Goal: Task Accomplishment & Management: Use online tool/utility

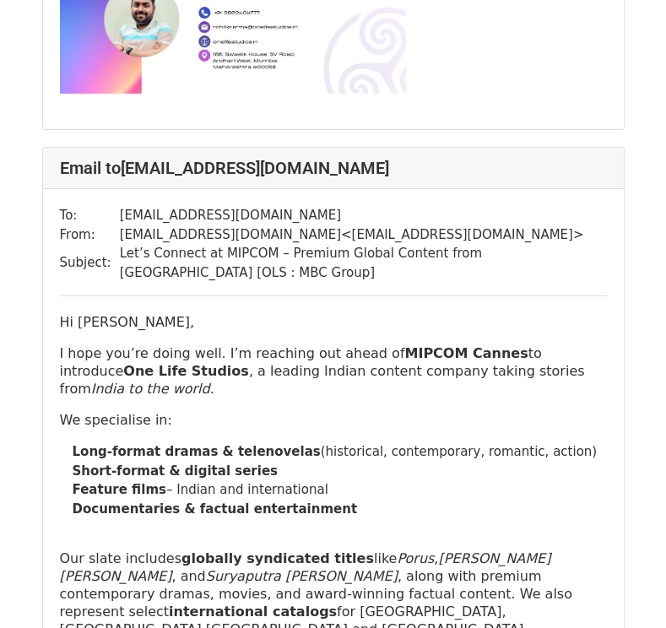
scroll to position [12979, 0]
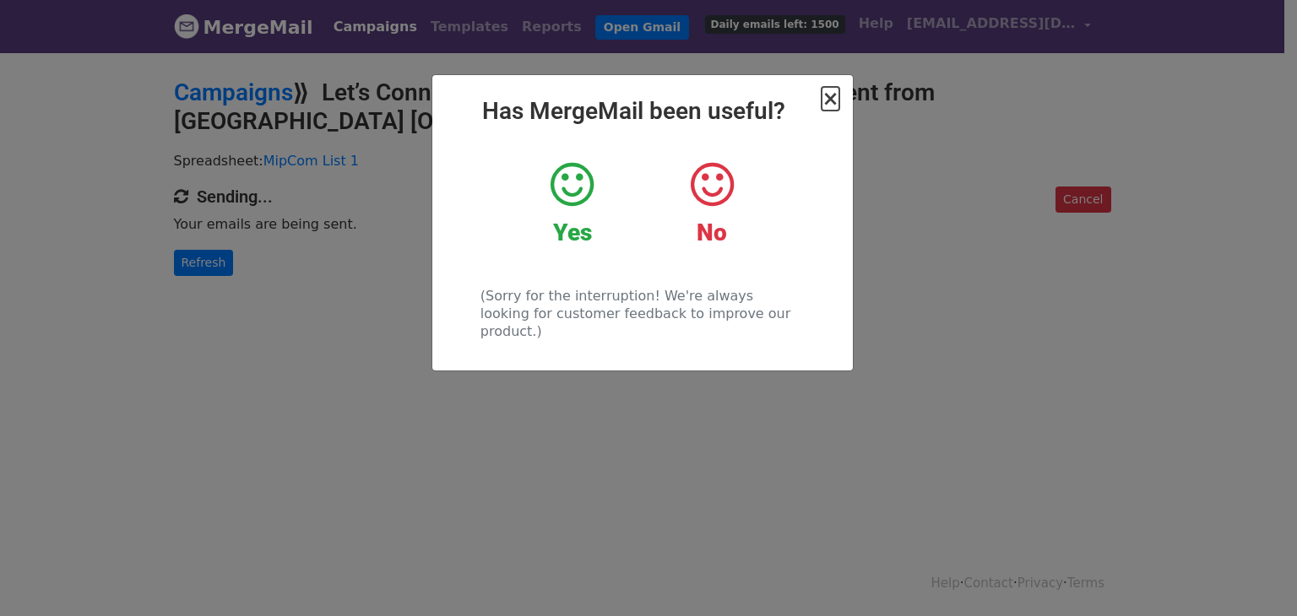
click at [835, 98] on span "×" at bounding box center [829, 99] width 17 height 24
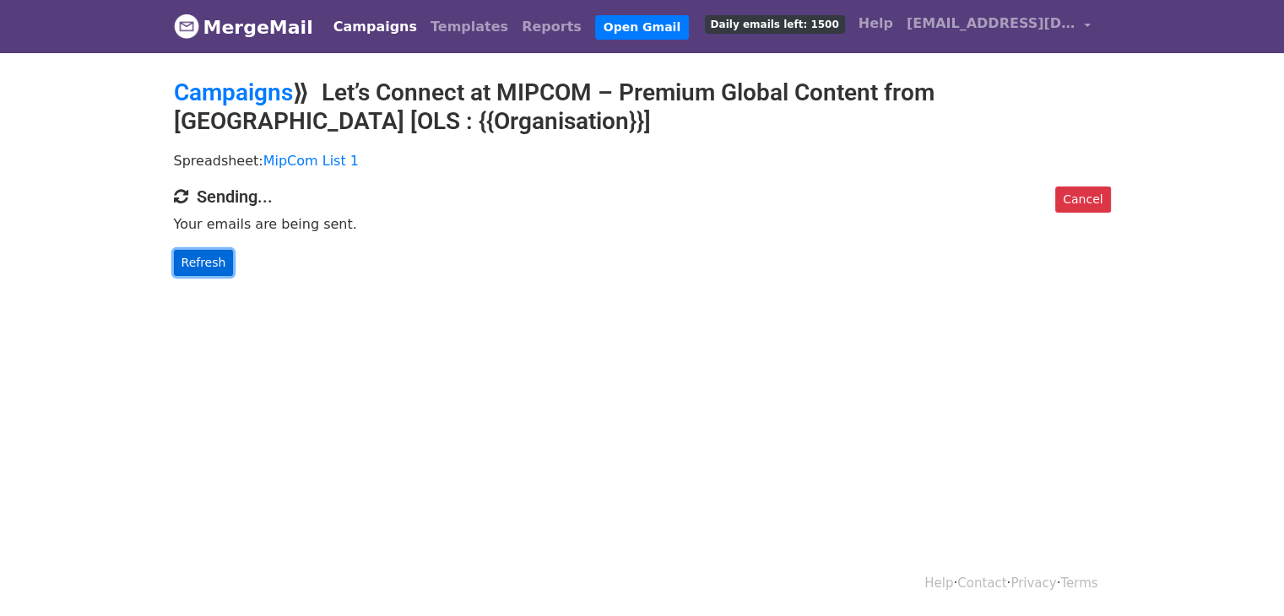
click at [192, 256] on link "Refresh" at bounding box center [204, 263] width 60 height 26
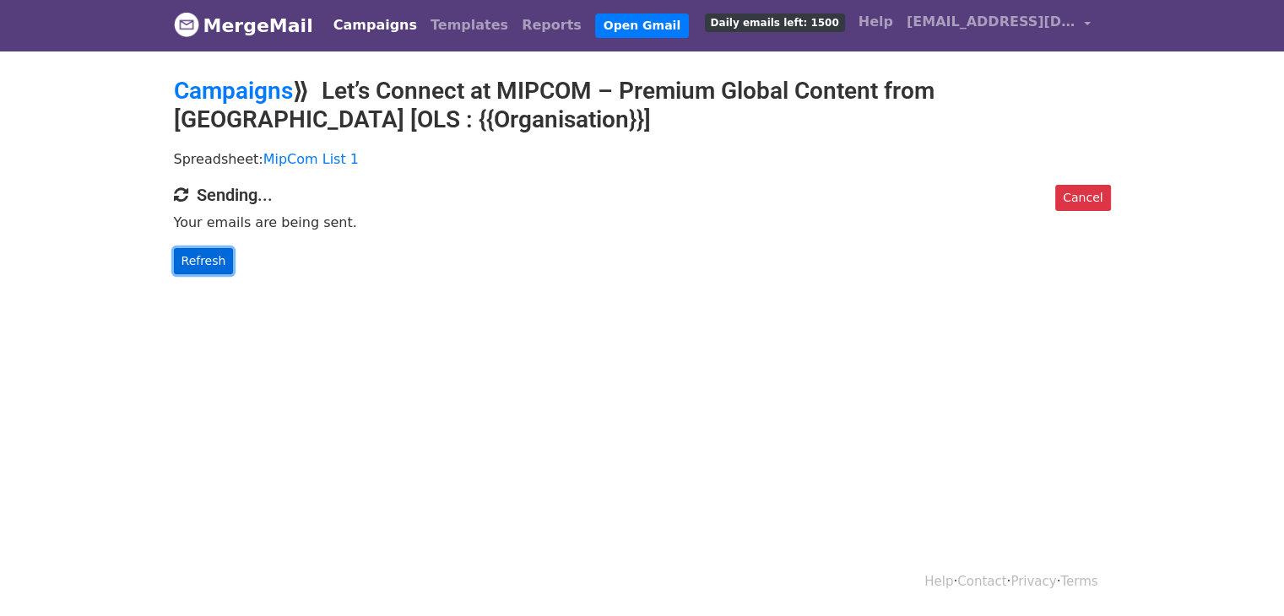
click at [203, 264] on link "Refresh" at bounding box center [204, 261] width 60 height 26
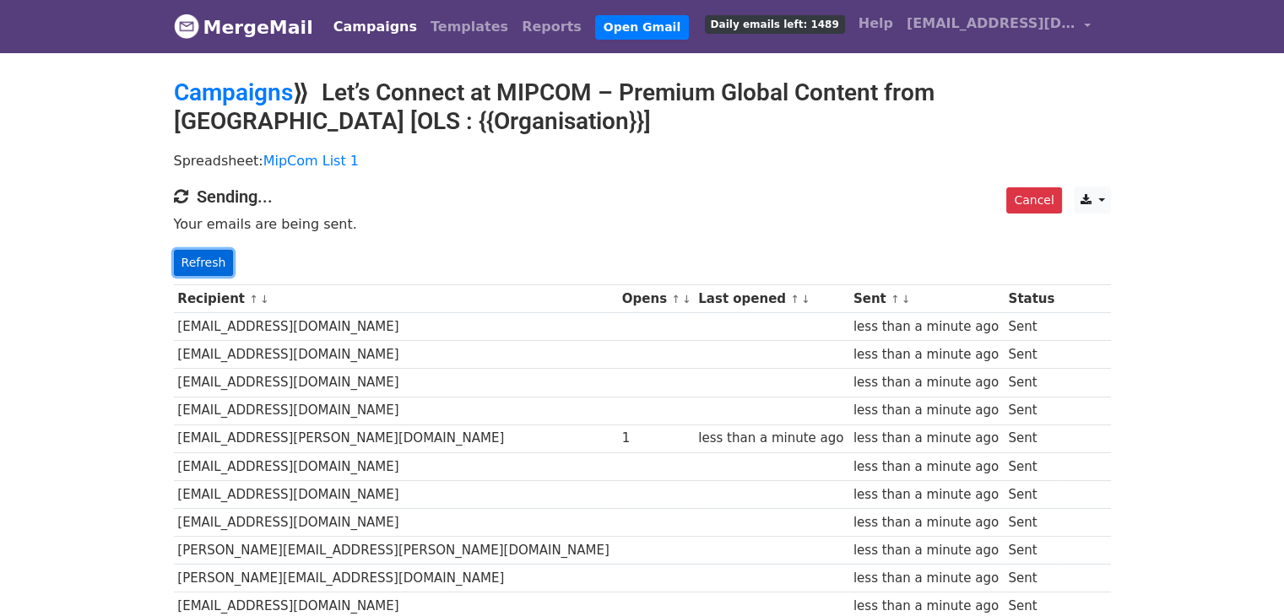
click at [179, 270] on link "Refresh" at bounding box center [204, 263] width 60 height 26
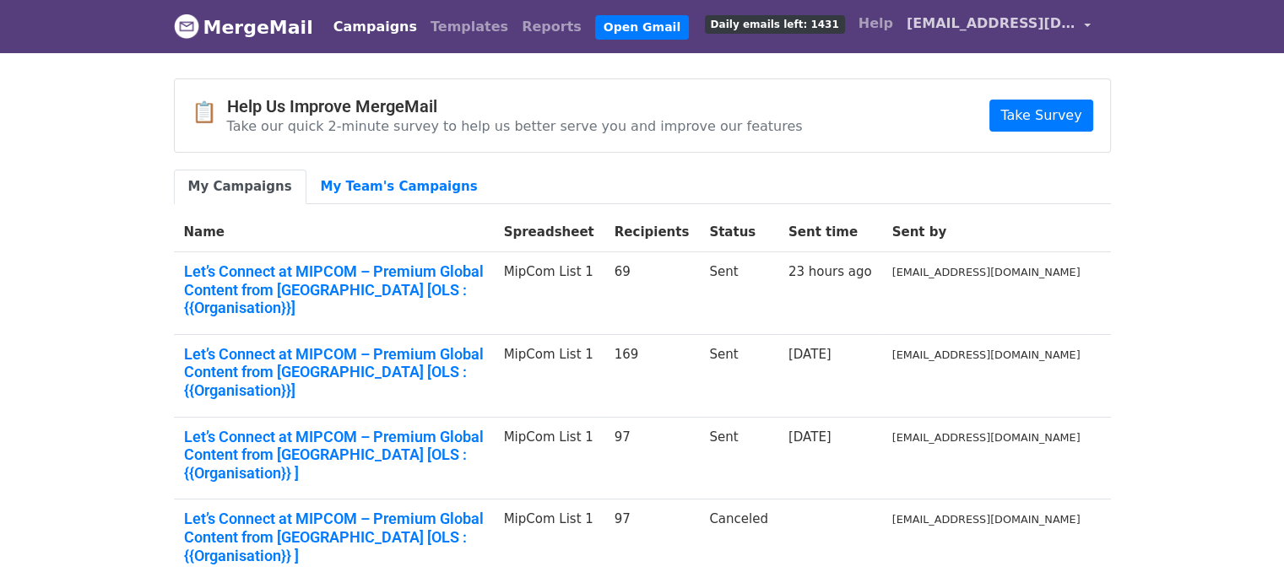
click at [1071, 24] on span "[EMAIL_ADDRESS][DOMAIN_NAME]" at bounding box center [991, 24] width 169 height 20
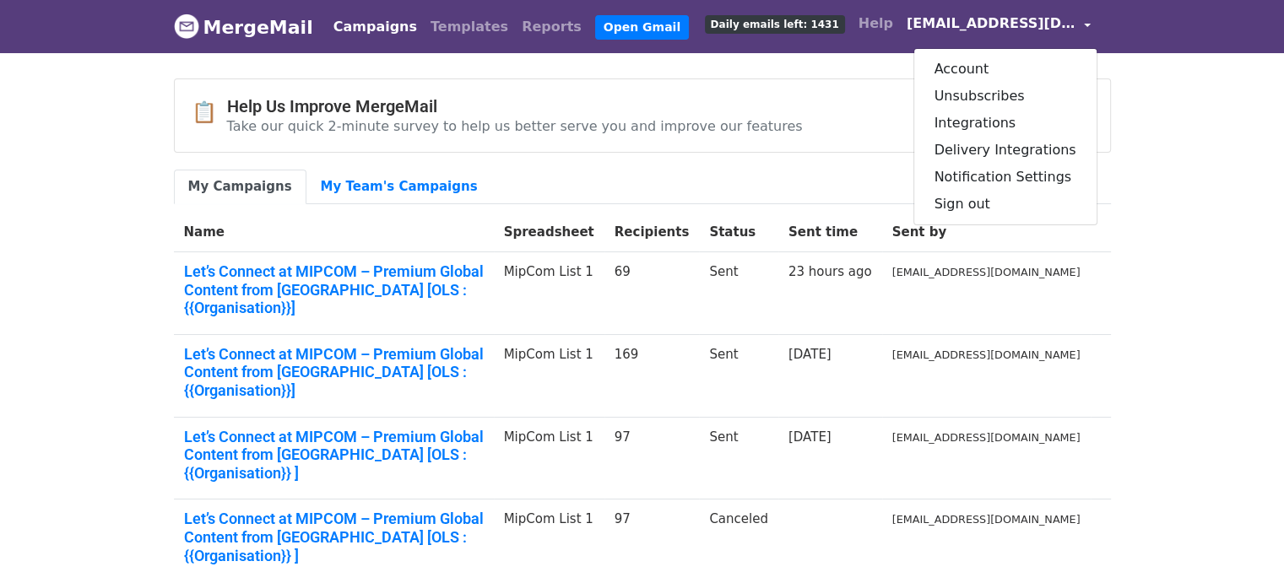
click at [1148, 38] on header "MergeMail Campaigns Templates Reports Open Gmail Daily emails left: 1431 Help […" at bounding box center [642, 26] width 1284 height 53
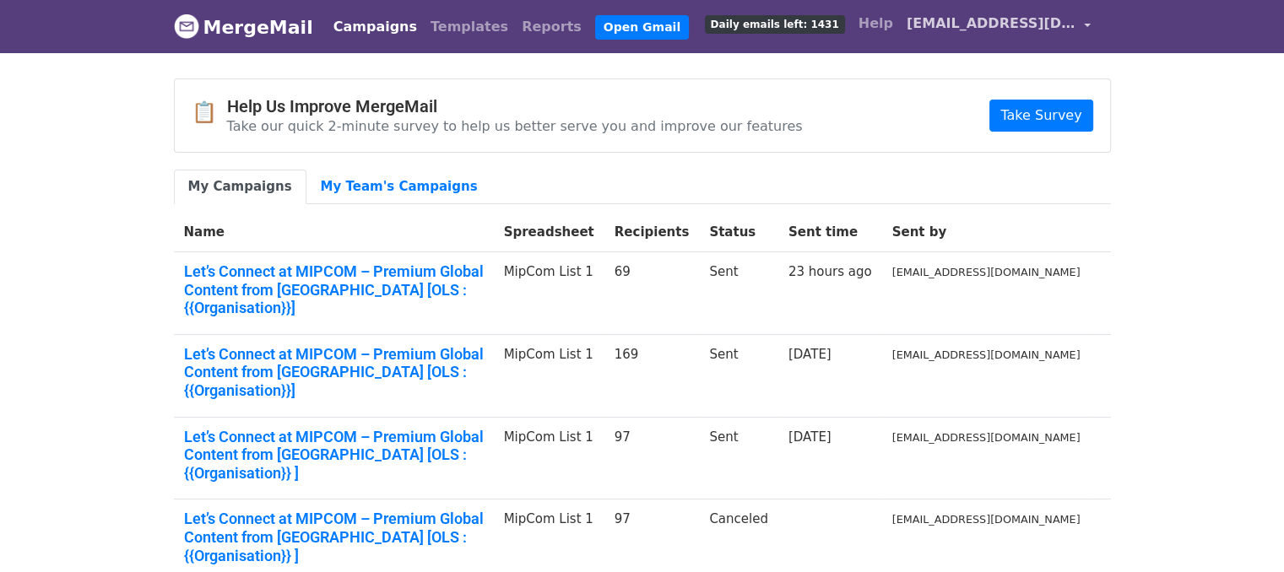
click at [1085, 23] on link "[EMAIL_ADDRESS][DOMAIN_NAME]" at bounding box center [999, 27] width 198 height 40
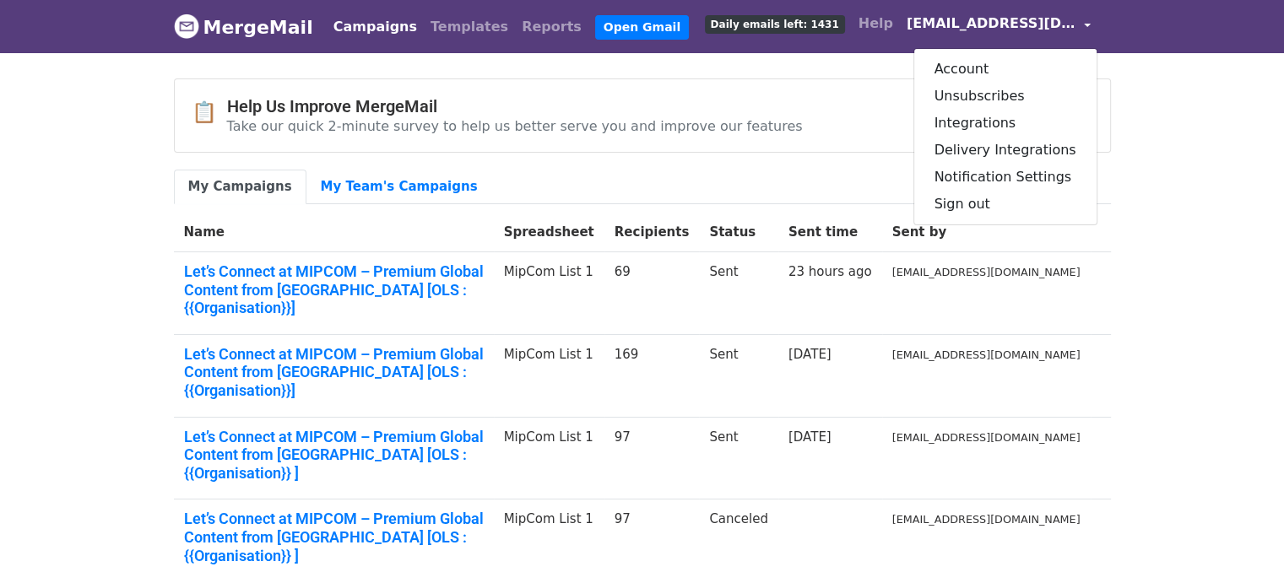
click at [1085, 23] on link "[EMAIL_ADDRESS][DOMAIN_NAME]" at bounding box center [999, 27] width 198 height 40
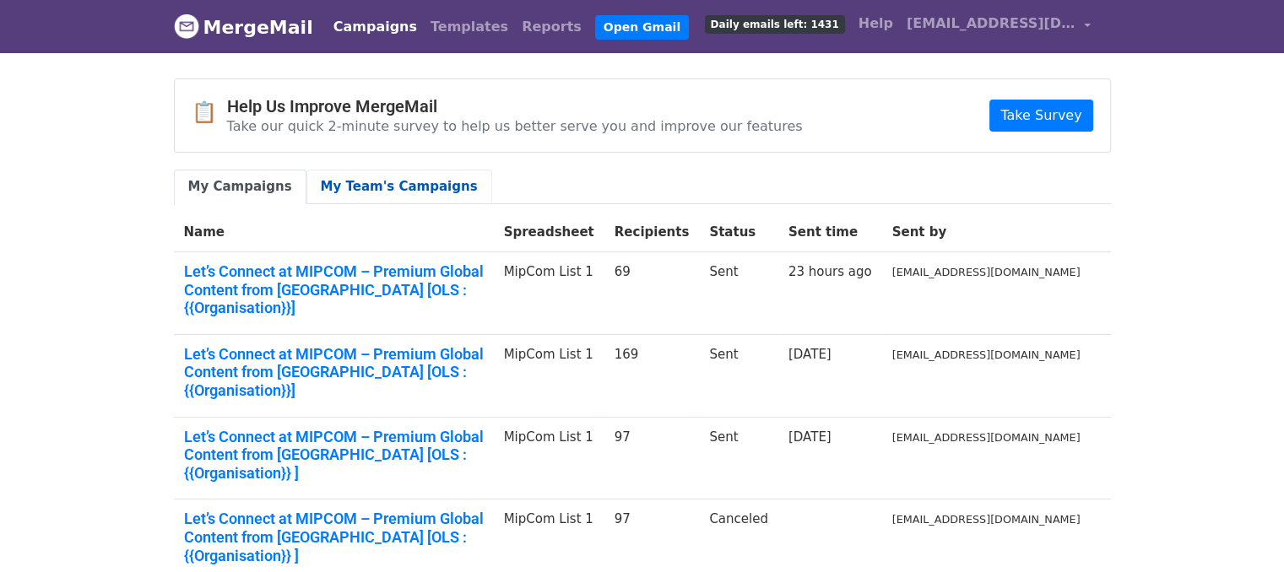
click at [389, 187] on link "My Team's Campaigns" at bounding box center [399, 187] width 186 height 35
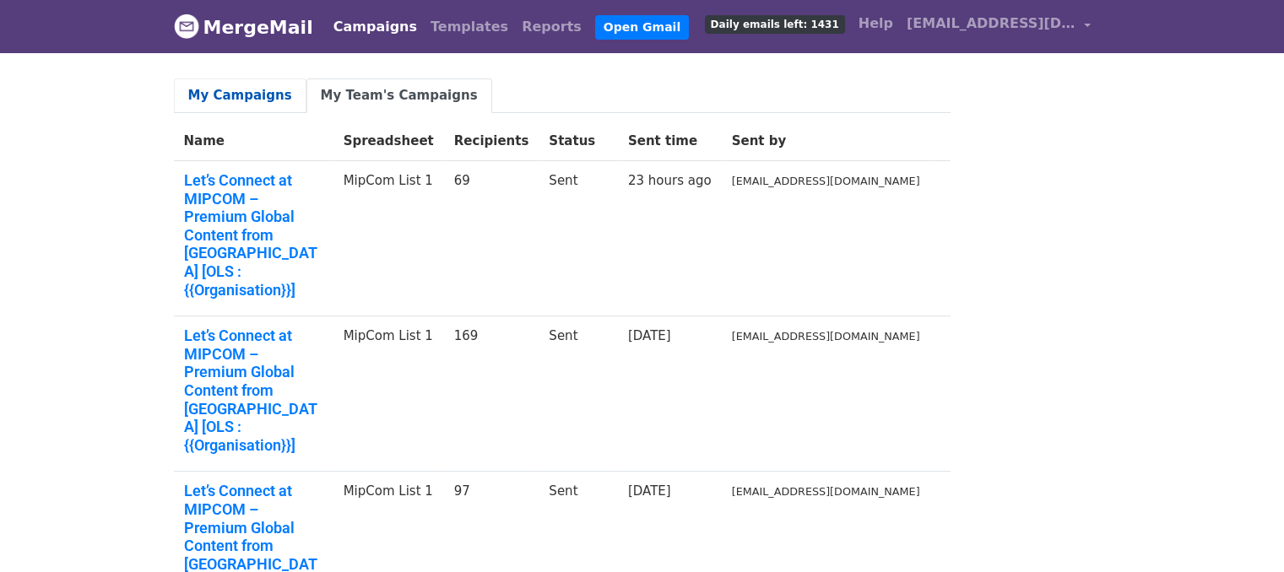
click at [261, 89] on link "My Campaigns" at bounding box center [240, 95] width 133 height 35
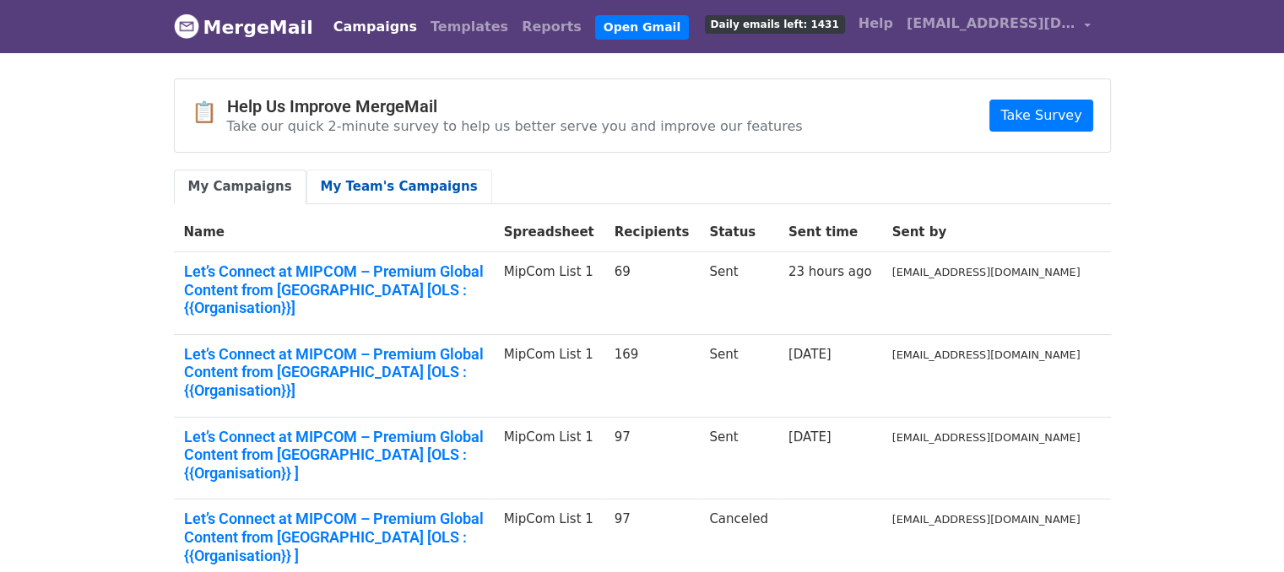
click at [387, 186] on link "My Team's Campaigns" at bounding box center [399, 187] width 186 height 35
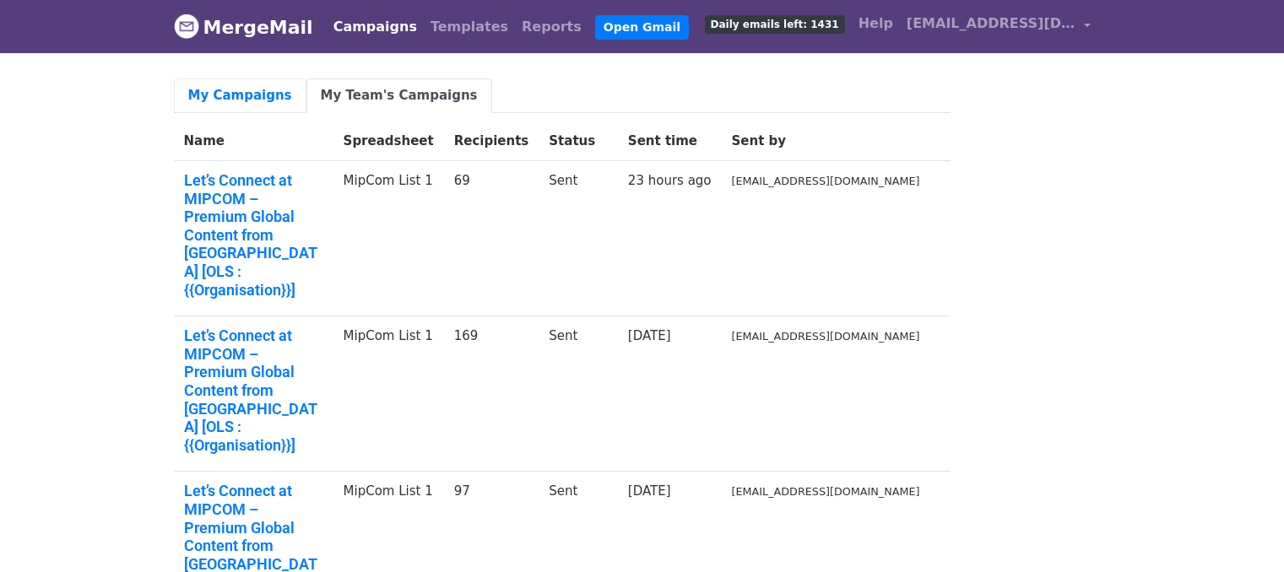
click at [237, 101] on link "My Campaigns" at bounding box center [240, 95] width 133 height 35
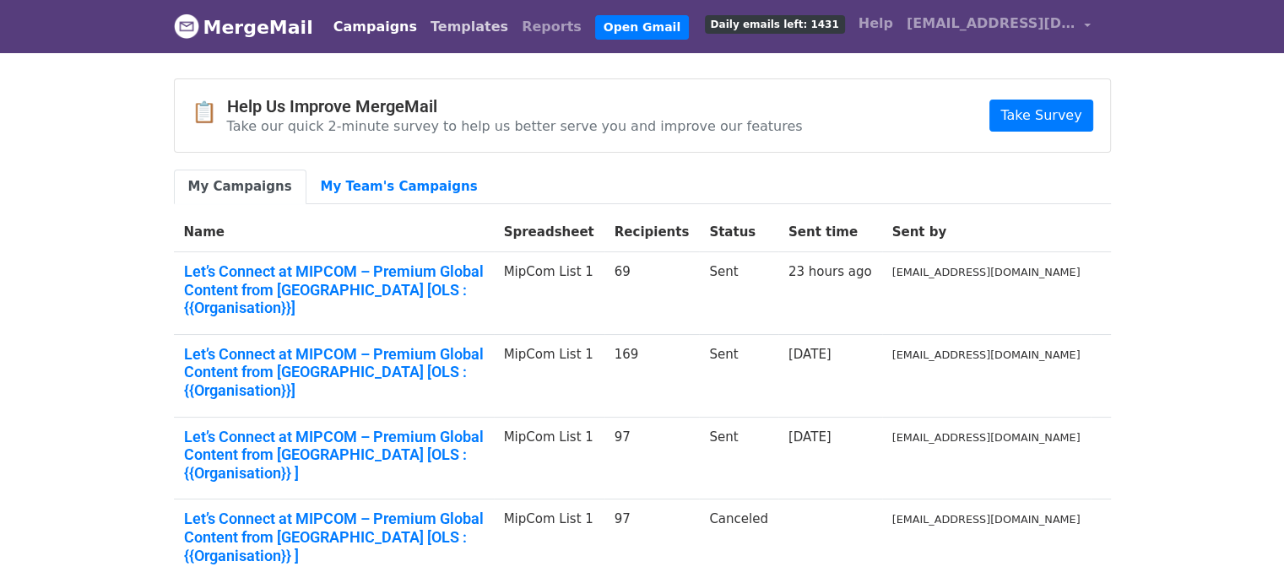
click at [440, 26] on link "Templates" at bounding box center [469, 27] width 91 height 34
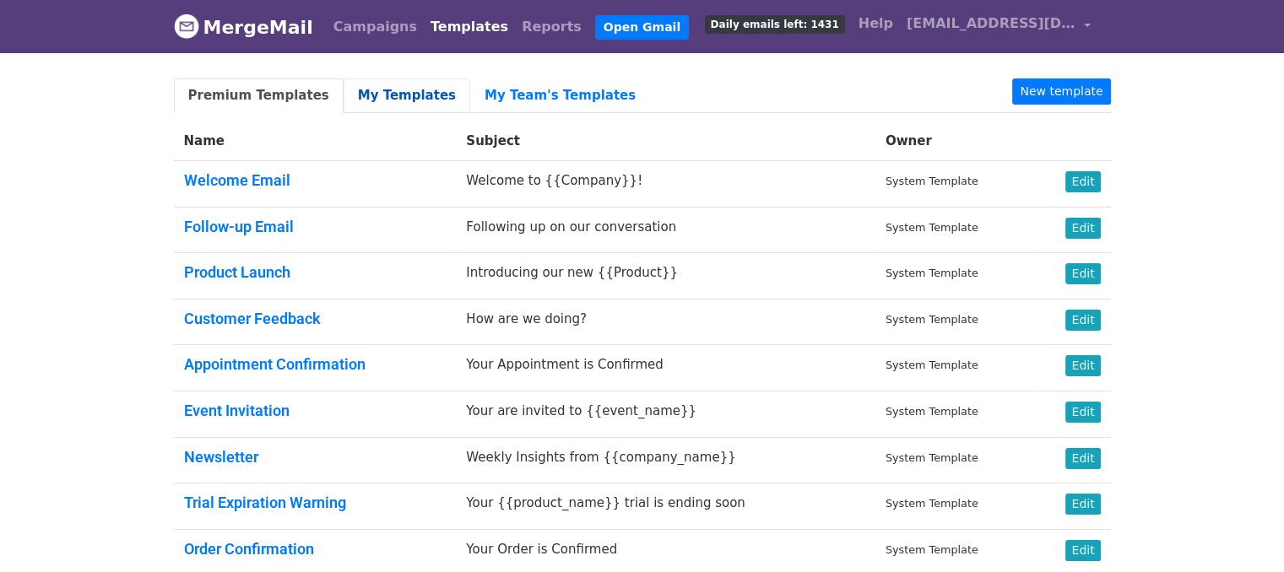
click at [390, 98] on link "My Templates" at bounding box center [407, 95] width 127 height 35
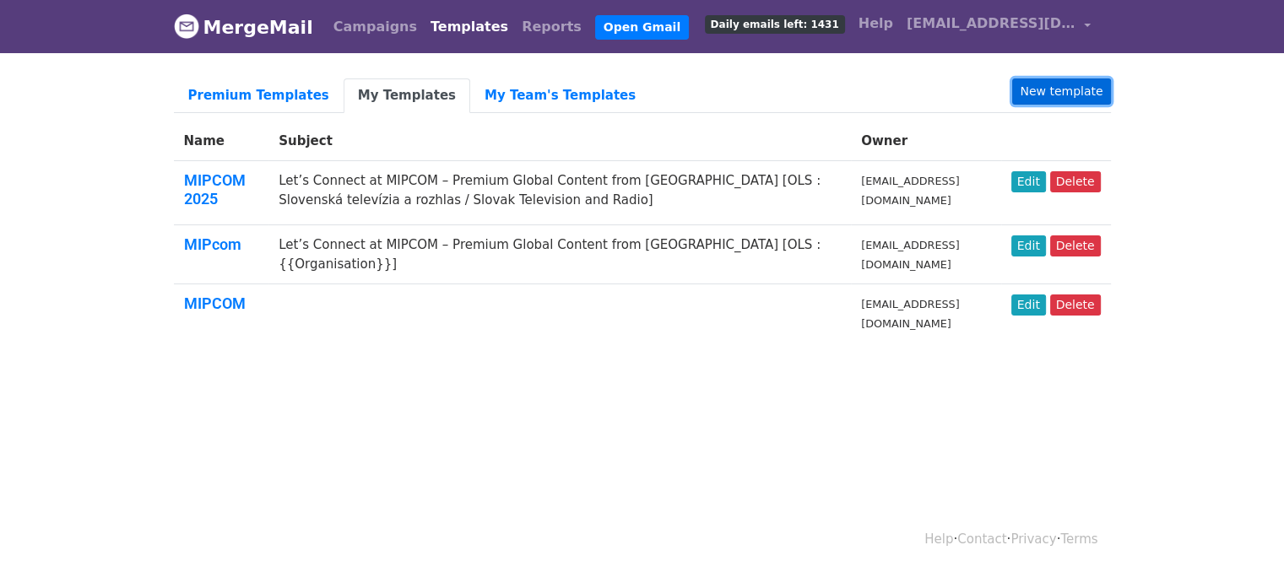
click at [1058, 93] on link "New template" at bounding box center [1061, 91] width 98 height 26
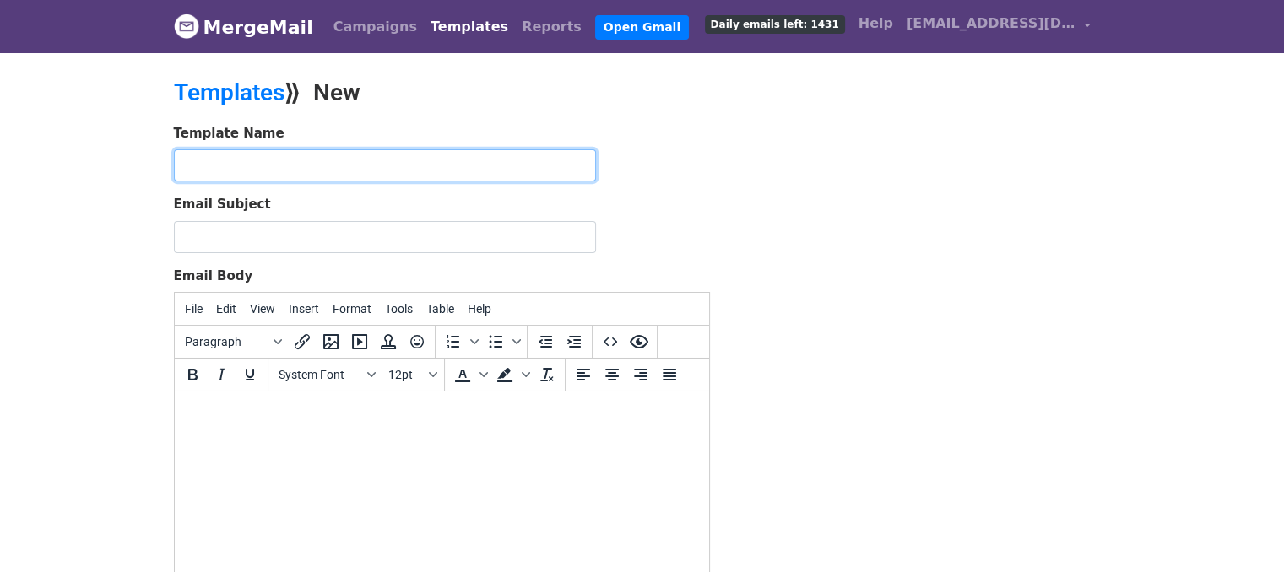
click at [226, 165] on input "text" at bounding box center [385, 165] width 422 height 32
click at [310, 161] on input "MIPCOM 2025" at bounding box center [385, 165] width 422 height 32
type input "M"
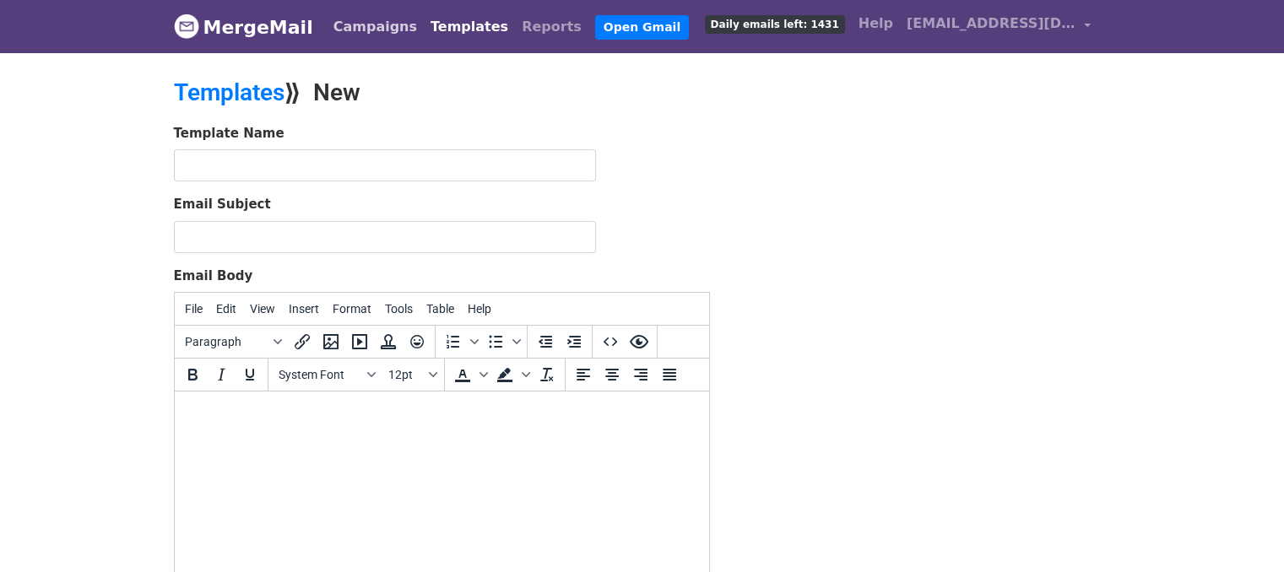
click at [357, 31] on link "Campaigns" at bounding box center [375, 27] width 97 height 34
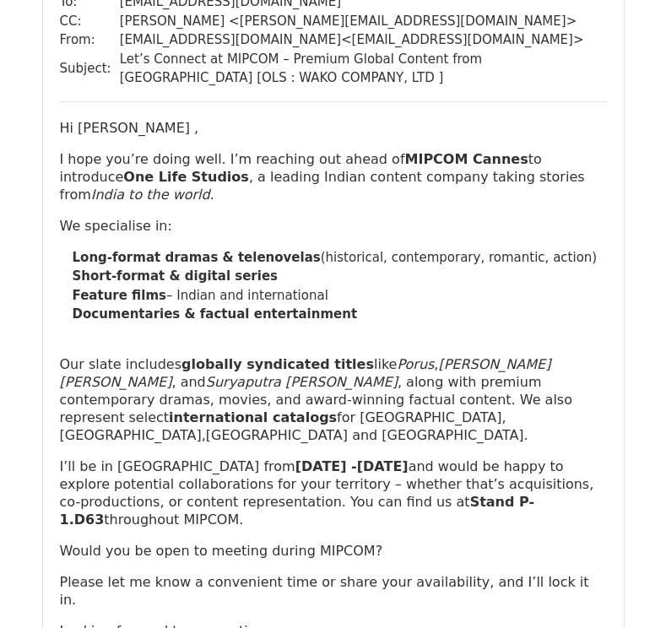
scroll to position [3039, 0]
